Goal: Transaction & Acquisition: Purchase product/service

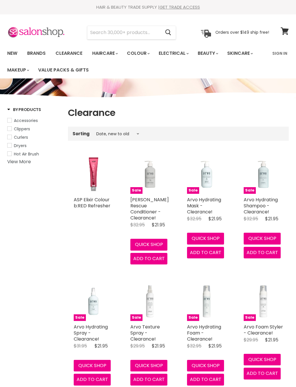
select select "created-descending"
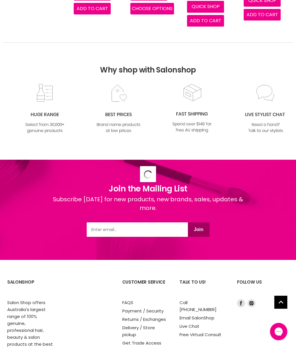
select select "created-descending"
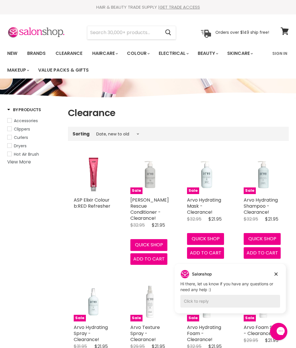
click at [129, 33] on input "Search" at bounding box center [123, 32] width 73 height 13
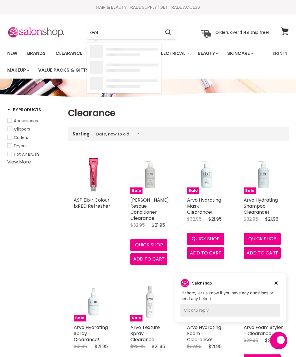
type input "Geli"
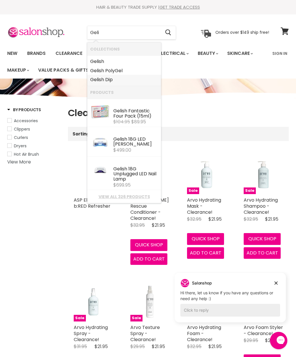
click at [107, 76] on link "Geli sh Dip" at bounding box center [124, 79] width 68 height 9
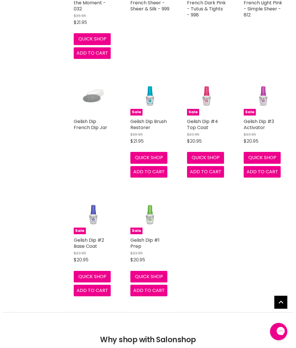
scroll to position [2156, 0]
